Goal: Task Accomplishment & Management: Manage account settings

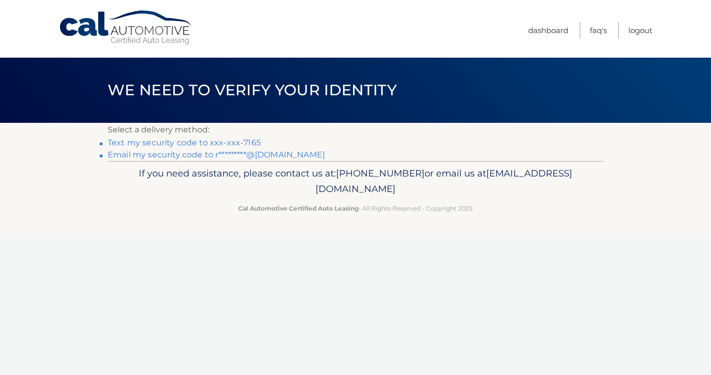
click at [249, 143] on link "Text my security code to xxx-xxx-7165" at bounding box center [184, 143] width 153 height 10
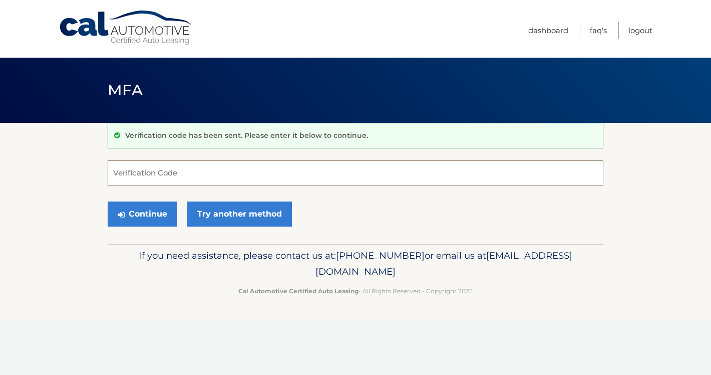
click at [200, 170] on input "Verification Code" at bounding box center [356, 172] width 496 height 25
type input "142260"
click at [142, 213] on button "Continue" at bounding box center [143, 213] width 70 height 25
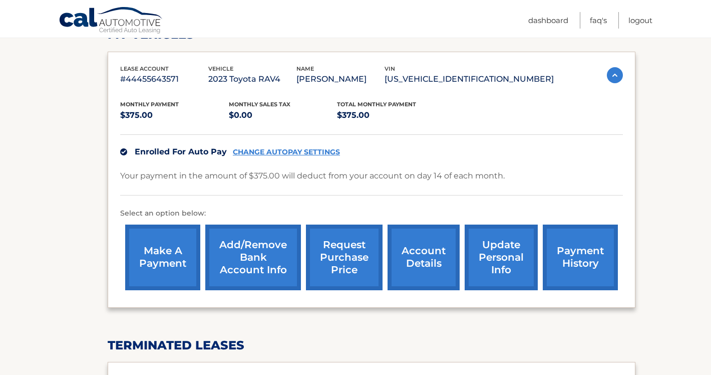
scroll to position [150, 0]
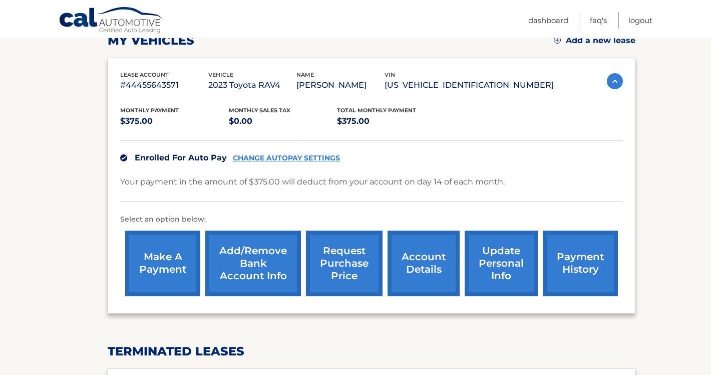
click at [291, 156] on link "CHANGE AUTOPAY SETTINGS" at bounding box center [286, 158] width 107 height 9
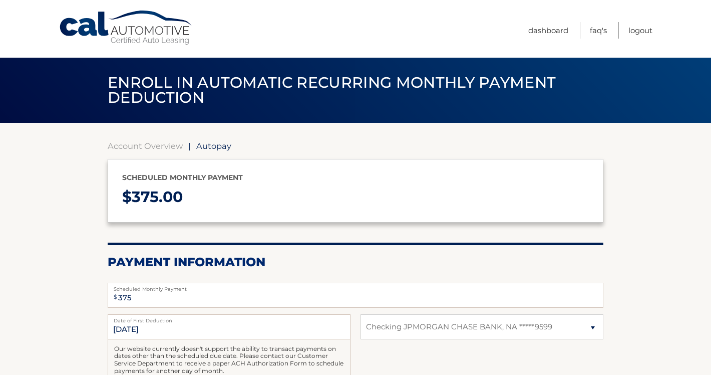
select select "ZmRjZWNlOGUtMzdhOS00NGU5LWJhNWItODVkM2JiNWIwODA3"
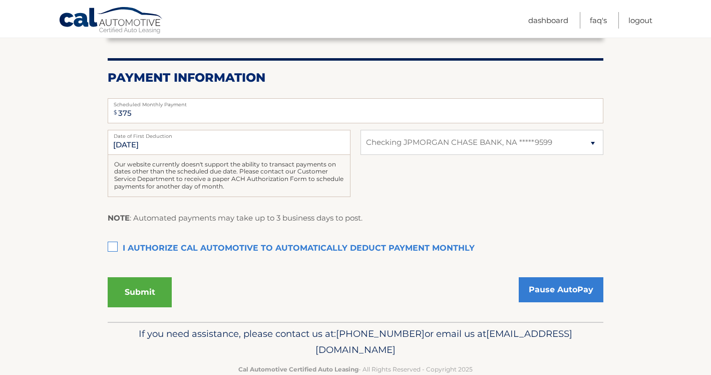
scroll to position [189, 0]
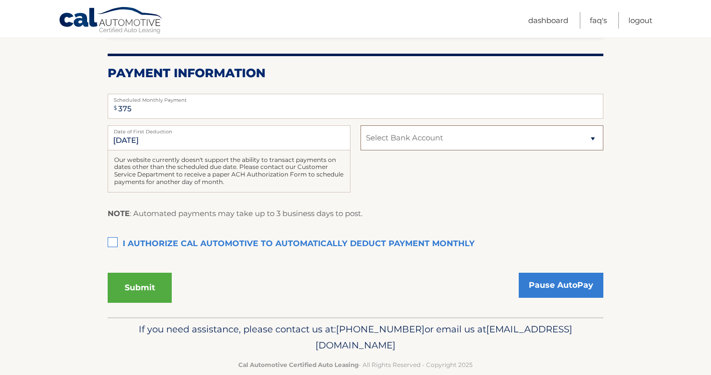
select select "ZmRjZWNlOGUtMzdhOS00NGU5LWJhNWItODVkM2JiNWIwODA3"
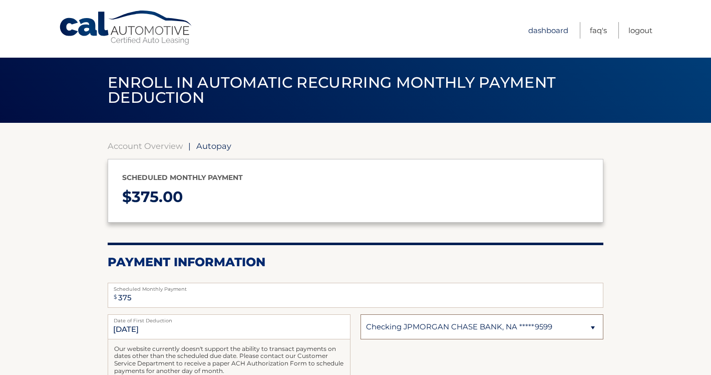
scroll to position [0, 0]
click at [553, 26] on link "Dashboard" at bounding box center [548, 30] width 40 height 17
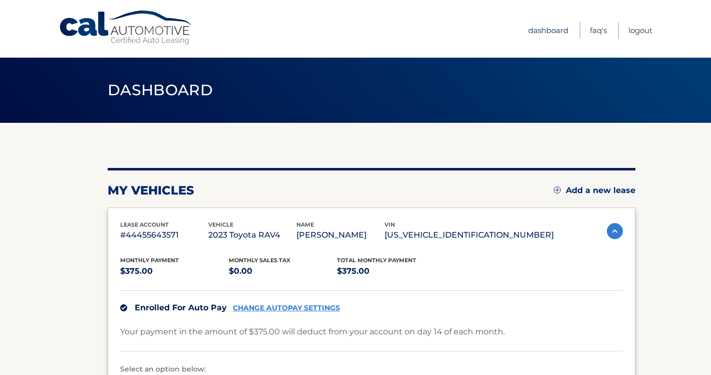
click at [549, 33] on link "Dashboard" at bounding box center [548, 30] width 40 height 17
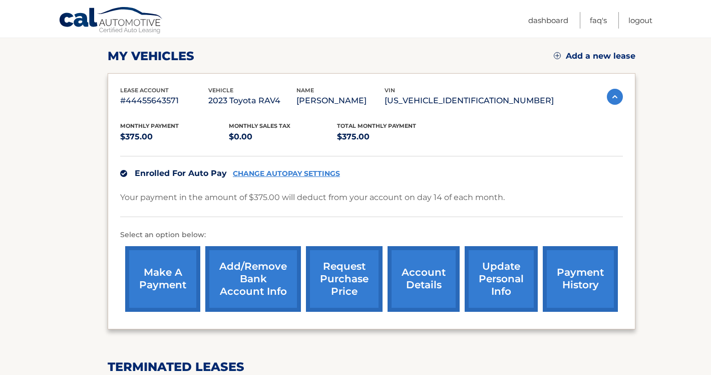
scroll to position [134, 0]
click at [254, 282] on link "Add/Remove bank account info" at bounding box center [253, 279] width 96 height 66
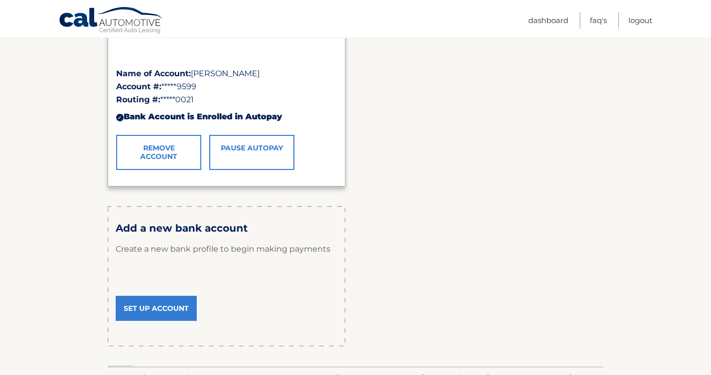
scroll to position [195, 0]
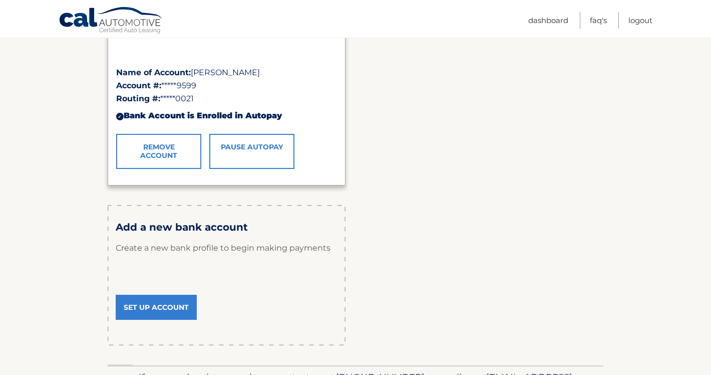
click at [155, 303] on link "Set Up Account" at bounding box center [156, 307] width 81 height 25
click at [635, 21] on link "Logout" at bounding box center [641, 20] width 24 height 17
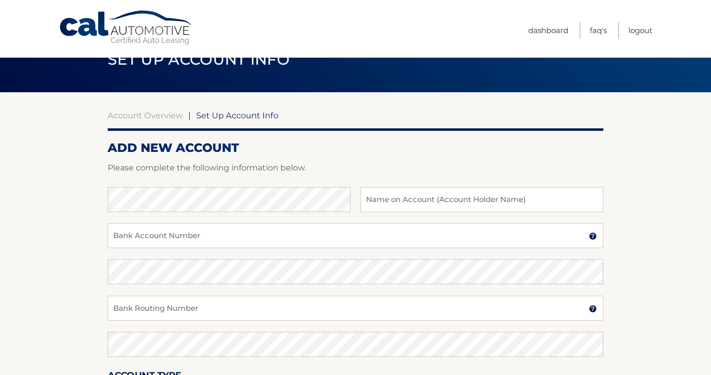
scroll to position [32, 0]
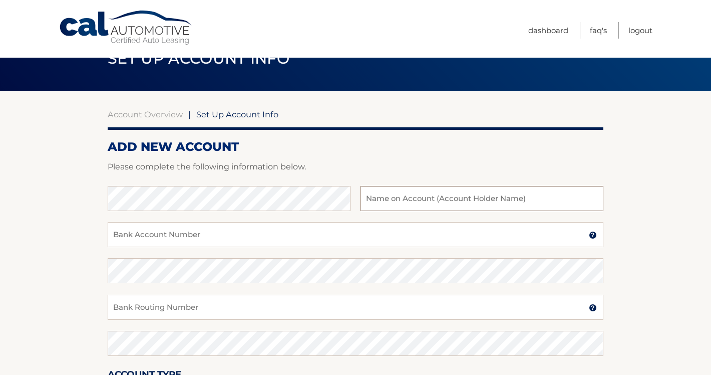
click at [426, 200] on input "text" at bounding box center [482, 198] width 243 height 25
click at [238, 239] on input "Bank Account Number" at bounding box center [356, 234] width 496 height 25
click at [376, 244] on input "Bank Account Number" at bounding box center [356, 234] width 496 height 25
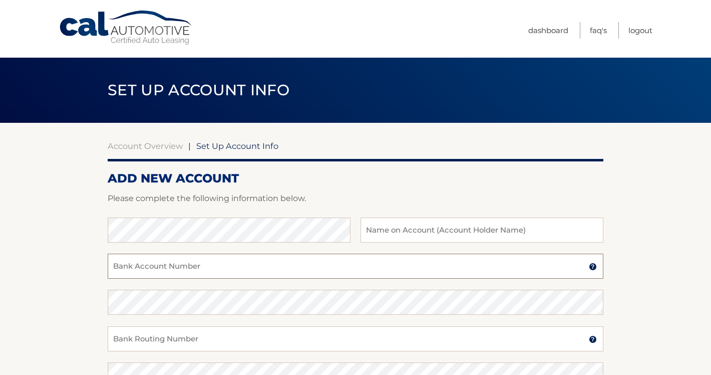
scroll to position [0, 0]
click at [224, 270] on input "Bank Account Number" at bounding box center [356, 265] width 496 height 25
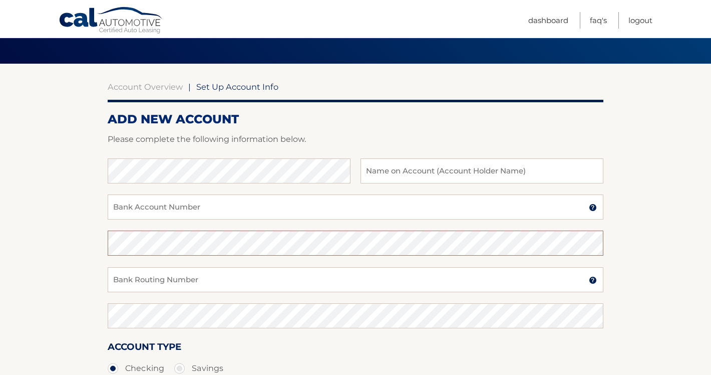
scroll to position [61, 0]
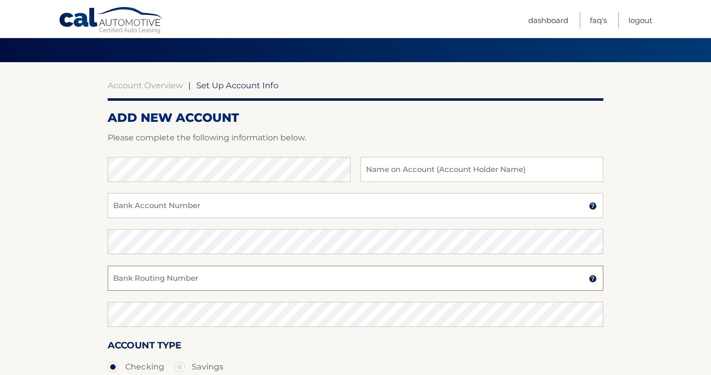
click at [234, 278] on input "Bank Routing Number" at bounding box center [356, 277] width 496 height 25
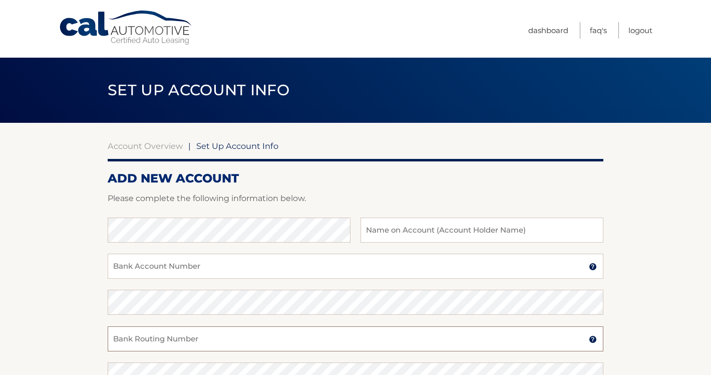
scroll to position [0, 0]
